Goal: Transaction & Acquisition: Purchase product/service

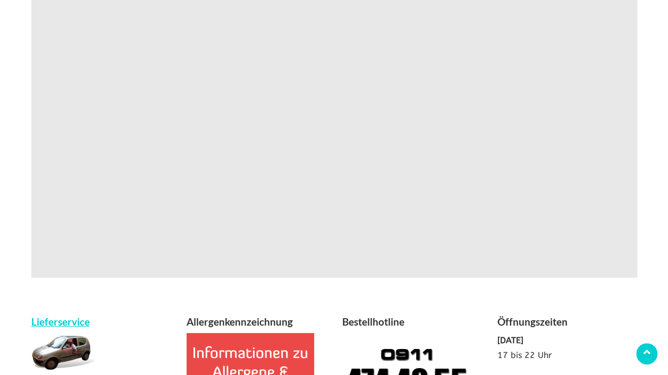
scroll to position [2018, 0]
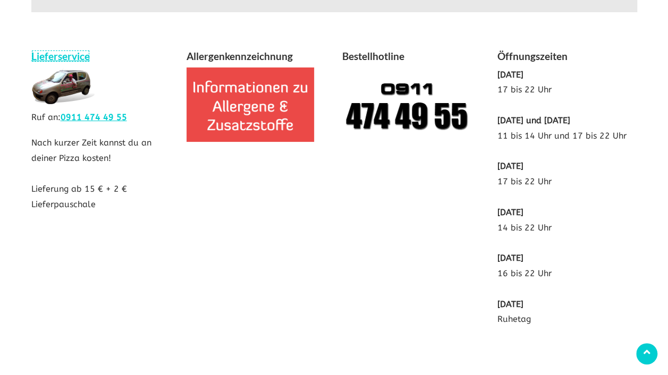
click at [63, 50] on link "Lieferservice" at bounding box center [60, 56] width 58 height 12
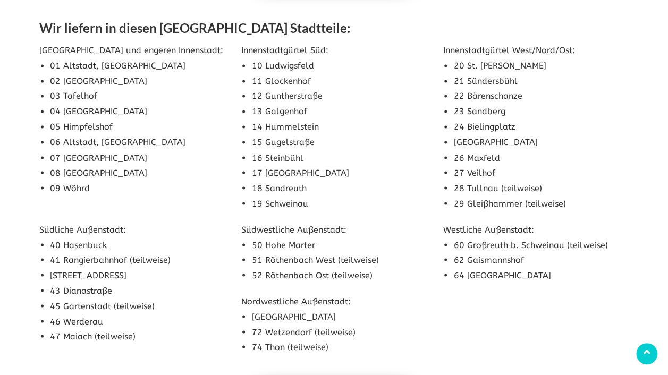
scroll to position [585, 0]
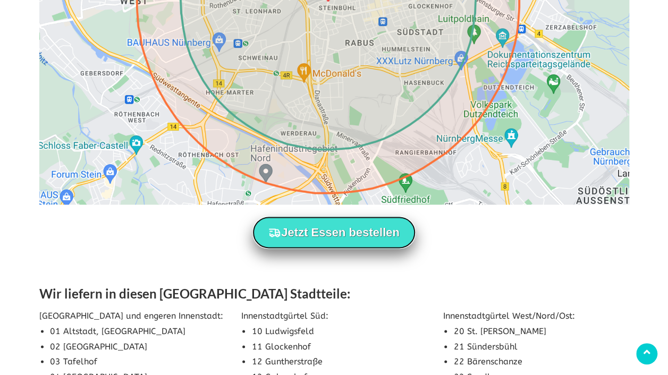
click at [350, 236] on button "Jetzt Essen bestellen" at bounding box center [333, 232] width 163 height 32
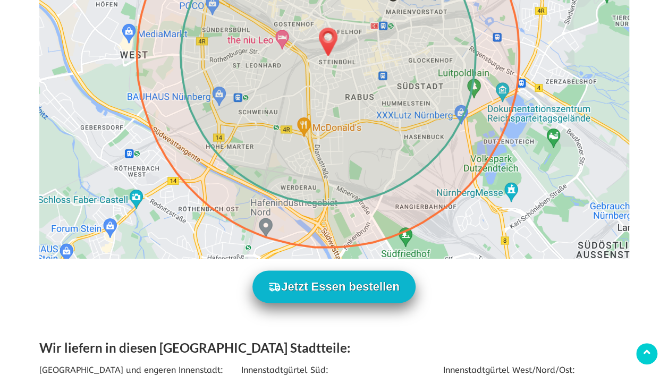
scroll to position [690, 0]
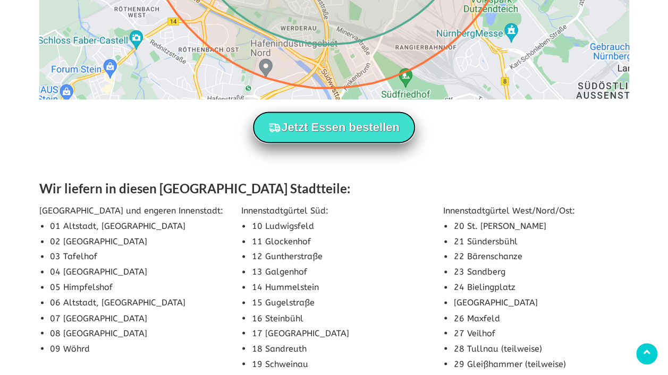
click at [358, 129] on button "Jetzt Essen bestellen" at bounding box center [333, 127] width 163 height 32
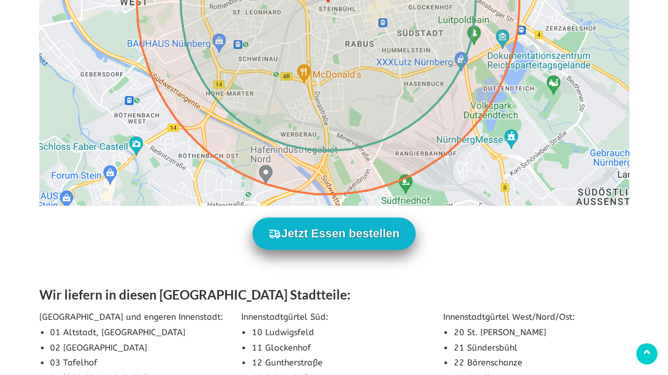
scroll to position [531, 0]
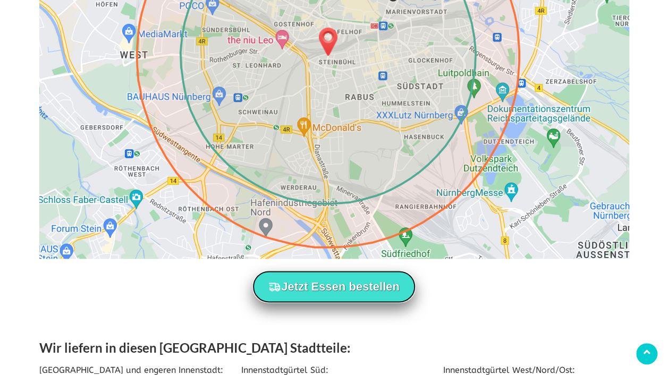
click at [385, 278] on button "Jetzt Essen bestellen" at bounding box center [333, 286] width 163 height 32
click at [320, 288] on button "Jetzt Essen bestellen" at bounding box center [333, 286] width 163 height 32
click at [318, 283] on button "Jetzt Essen bestellen" at bounding box center [333, 286] width 163 height 32
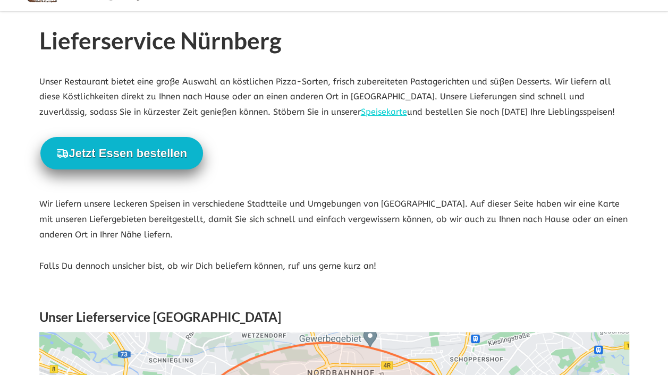
scroll to position [0, 0]
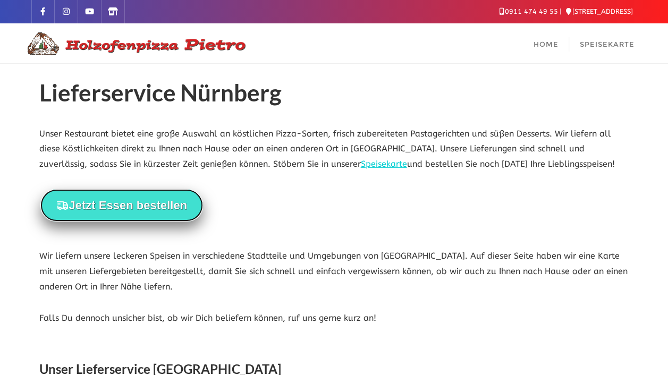
click at [122, 201] on button "Jetzt Essen bestellen" at bounding box center [121, 205] width 163 height 32
